Goal: Information Seeking & Learning: Learn about a topic

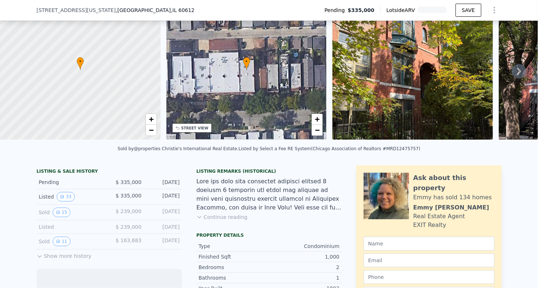
scroll to position [42, 0]
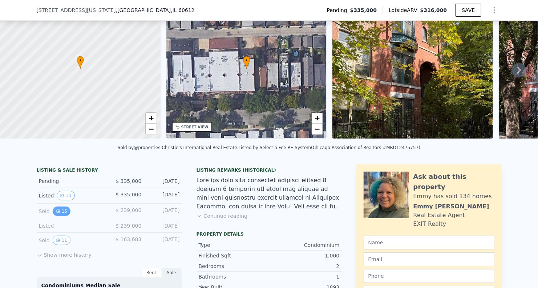
click at [57, 215] on button "15" at bounding box center [62, 211] width 18 height 9
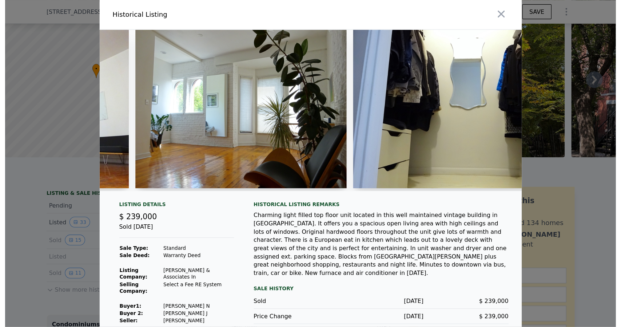
scroll to position [0, 940]
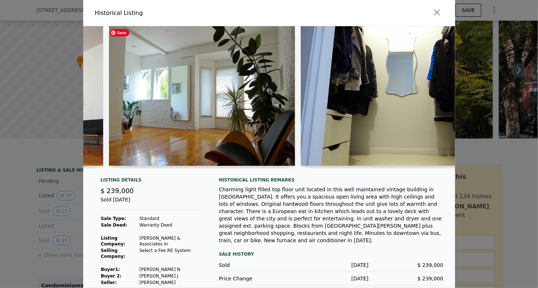
click at [212, 89] on img at bounding box center [202, 96] width 186 height 140
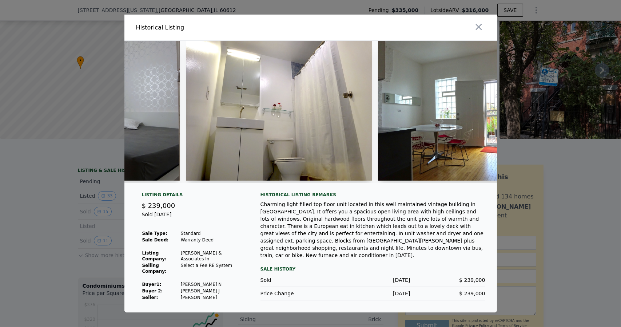
scroll to position [0, 1687]
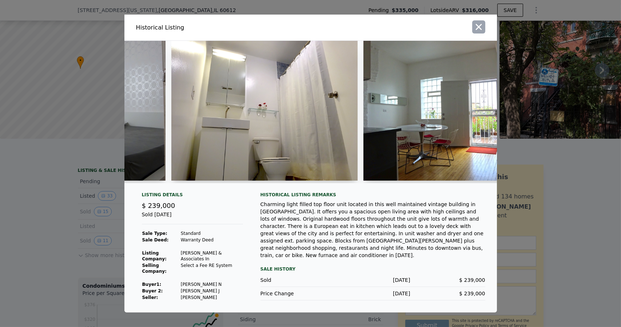
click at [480, 32] on icon "button" at bounding box center [478, 27] width 10 height 10
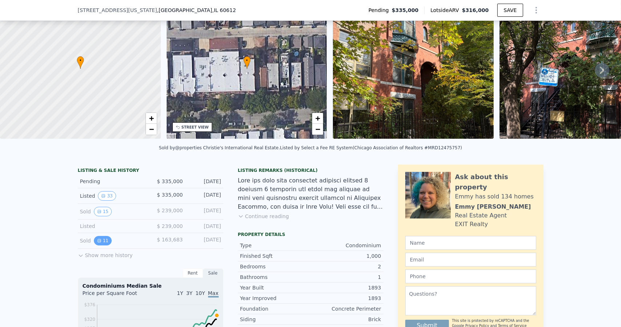
click at [98, 244] on button "11" at bounding box center [103, 240] width 18 height 9
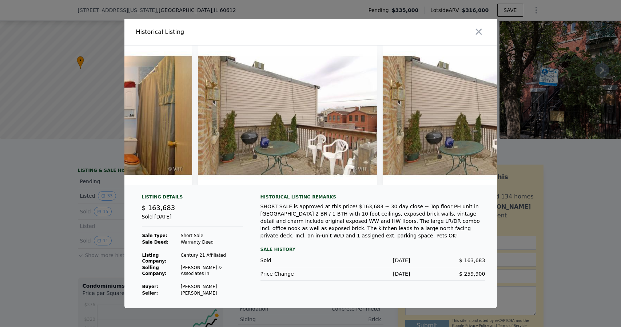
scroll to position [0, 1890]
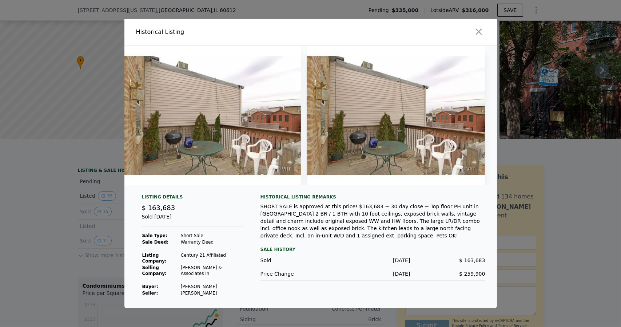
click at [538, 197] on div at bounding box center [310, 163] width 621 height 327
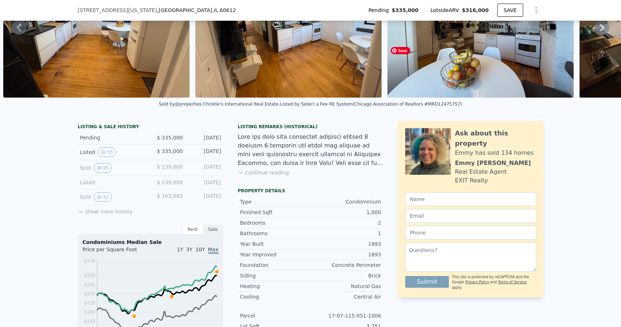
scroll to position [86, 0]
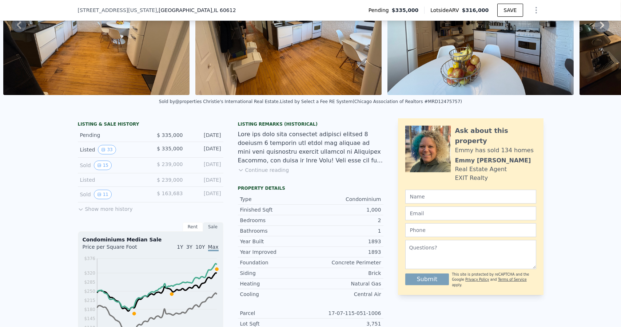
click at [106, 211] on button "Show more history" at bounding box center [105, 207] width 55 height 10
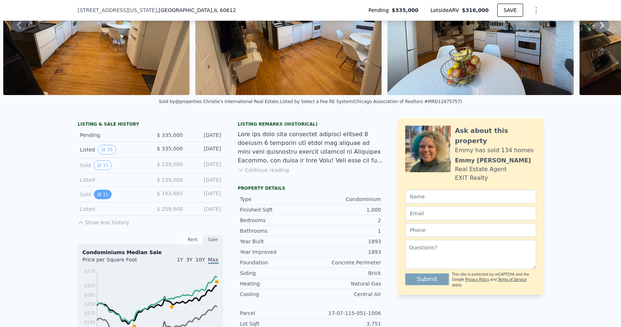
click at [97, 196] on icon "View historical data" at bounding box center [99, 194] width 4 height 4
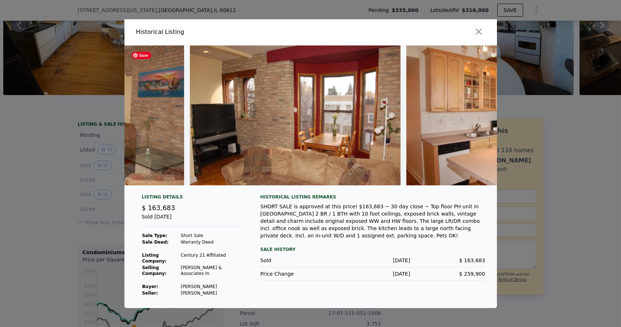
scroll to position [0, 582]
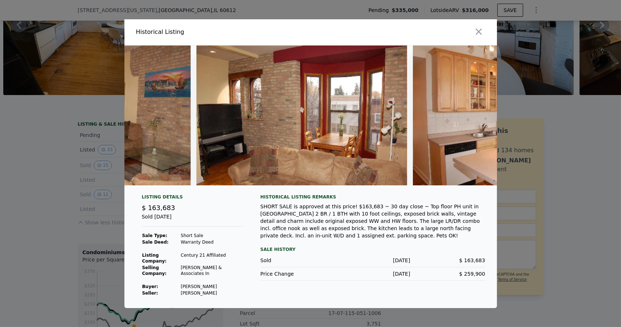
click at [538, 216] on div at bounding box center [310, 163] width 621 height 327
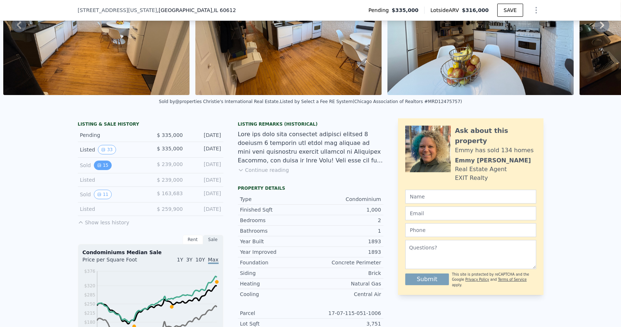
click at [98, 167] on icon "View historical data" at bounding box center [99, 165] width 3 height 3
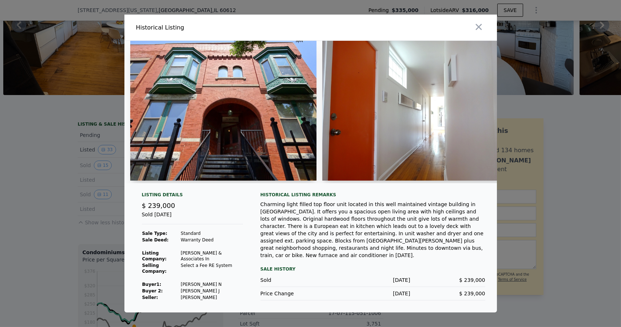
click at [538, 236] on div at bounding box center [310, 163] width 621 height 327
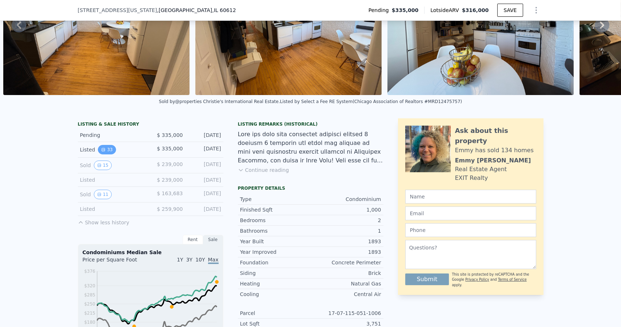
click at [102, 154] on button "33" at bounding box center [107, 149] width 18 height 9
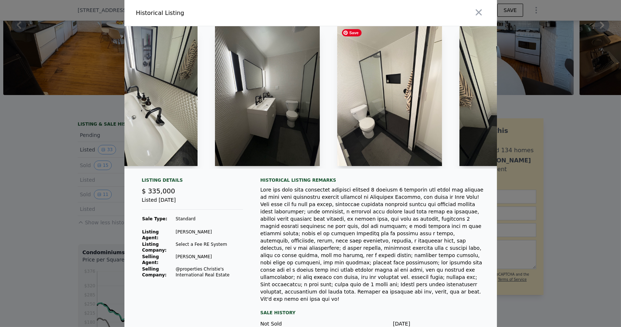
scroll to position [0, 2040]
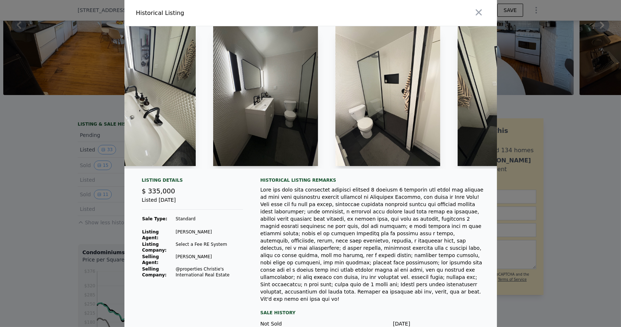
click at [538, 163] on div at bounding box center [310, 163] width 621 height 327
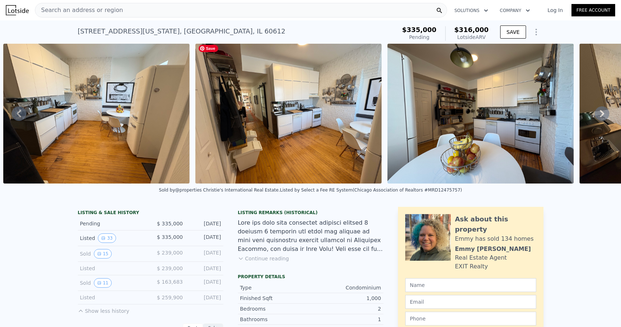
scroll to position [0, 0]
